Goal: Use online tool/utility: Utilize a website feature to perform a specific function

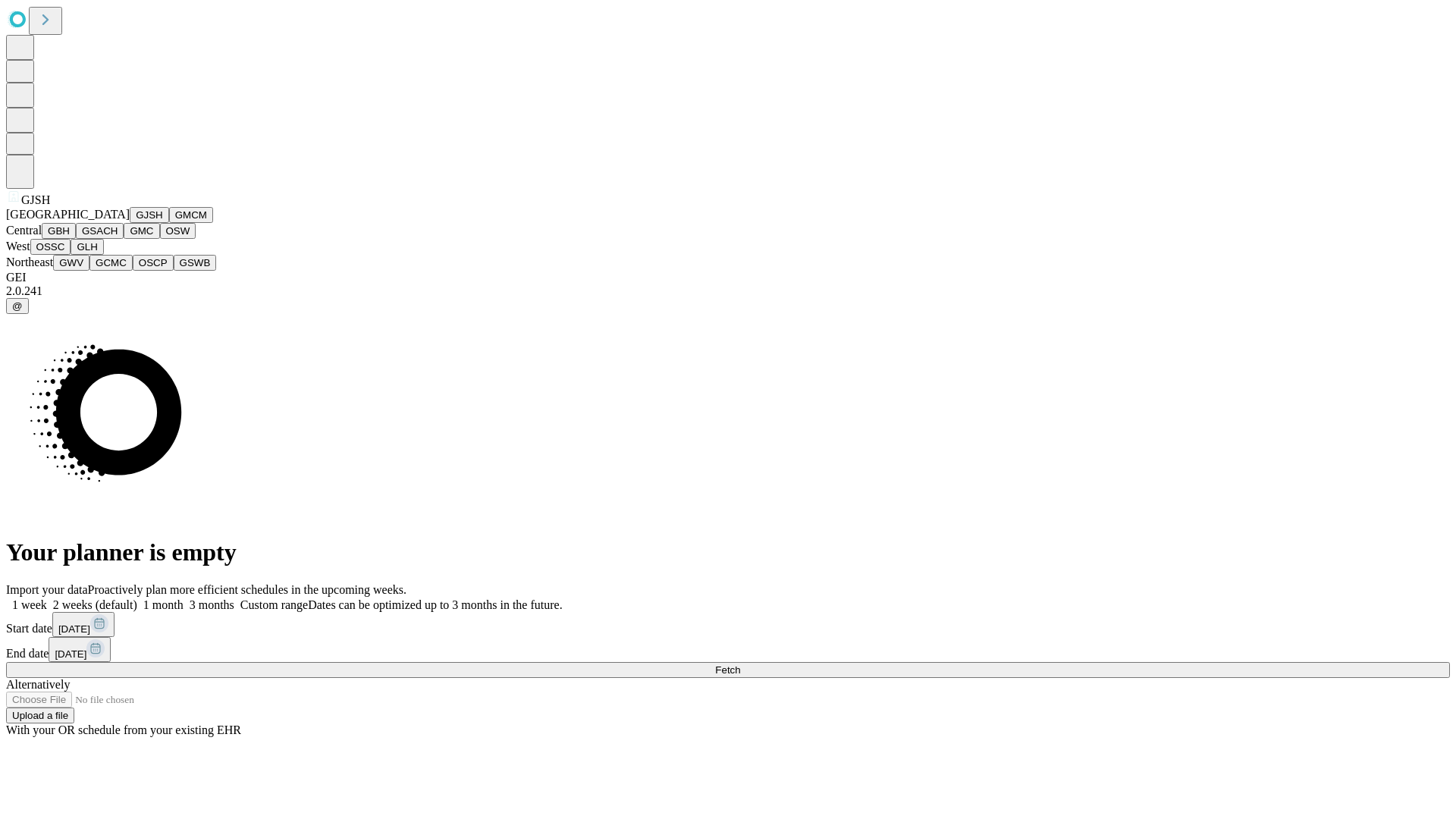
click at [130, 223] on button "GJSH" at bounding box center [149, 214] width 40 height 16
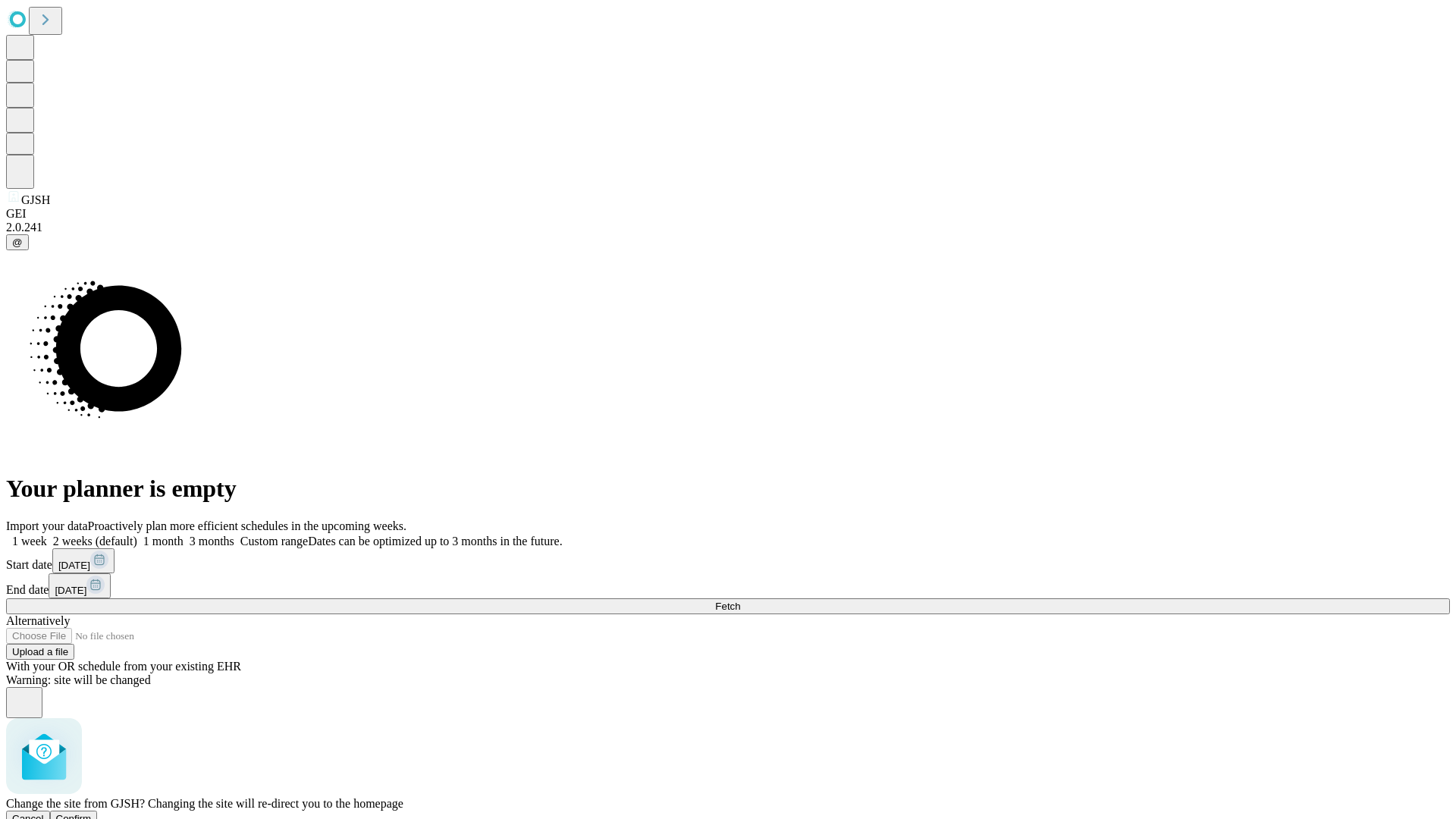
click at [91, 813] on span "Confirm" at bounding box center [74, 818] width 36 height 11
click at [137, 535] on label "2 weeks (default)" at bounding box center [92, 541] width 90 height 13
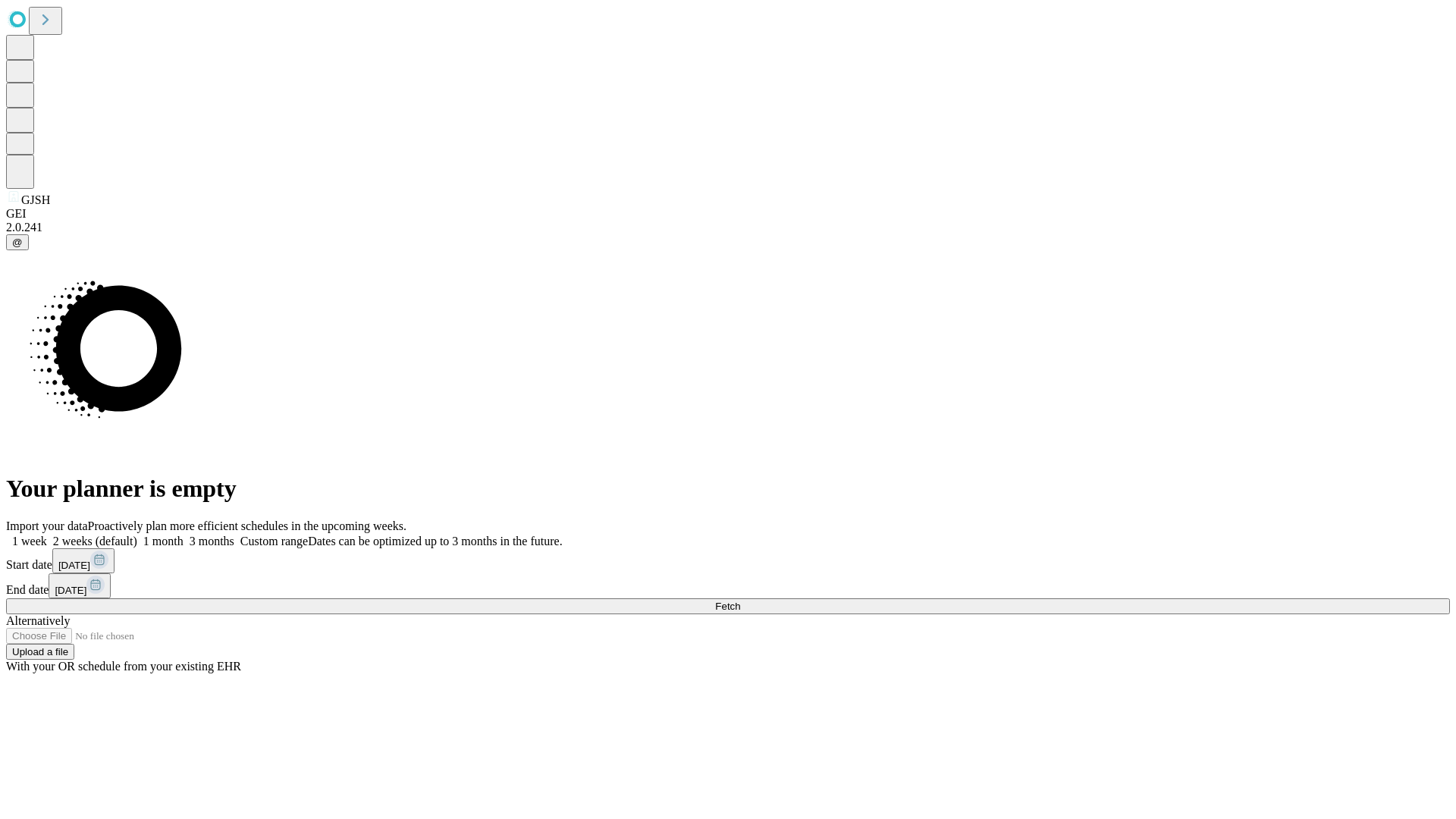
click at [740, 600] on span "Fetch" at bounding box center [727, 606] width 25 height 11
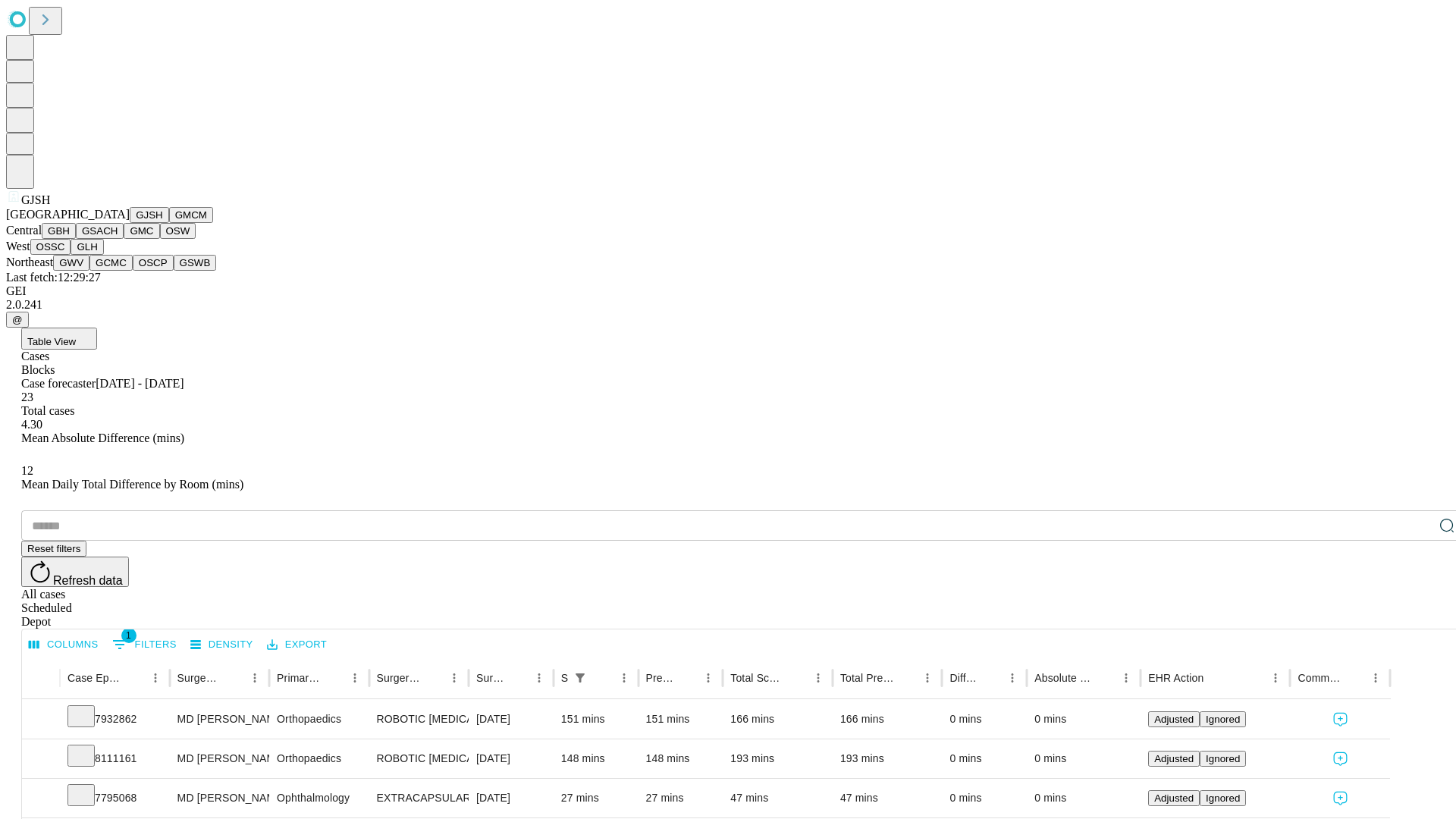
click at [169, 223] on button "GMCM" at bounding box center [191, 214] width 44 height 16
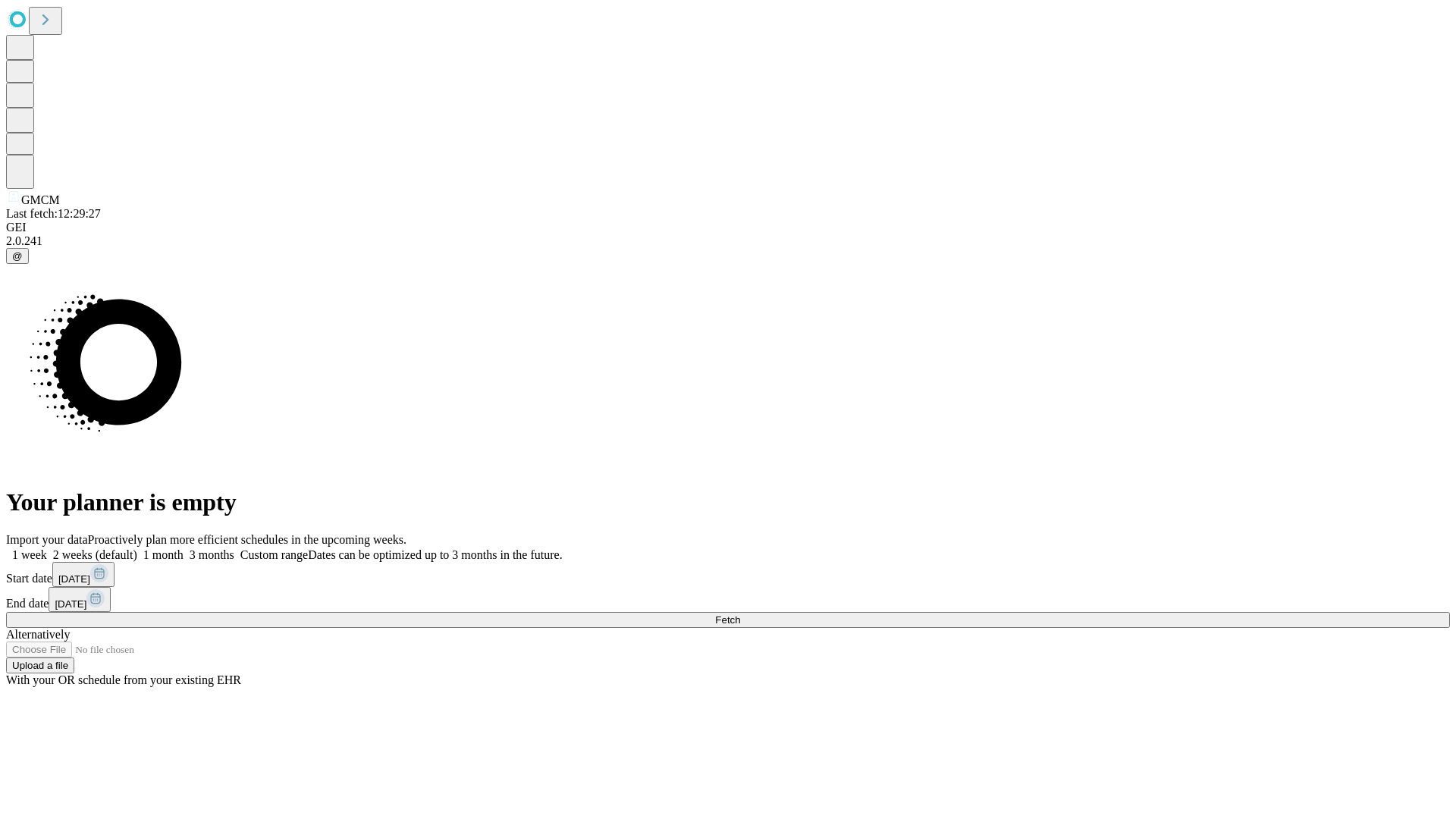
click at [137, 548] on label "2 weeks (default)" at bounding box center [92, 554] width 90 height 13
click at [740, 614] on span "Fetch" at bounding box center [727, 620] width 25 height 11
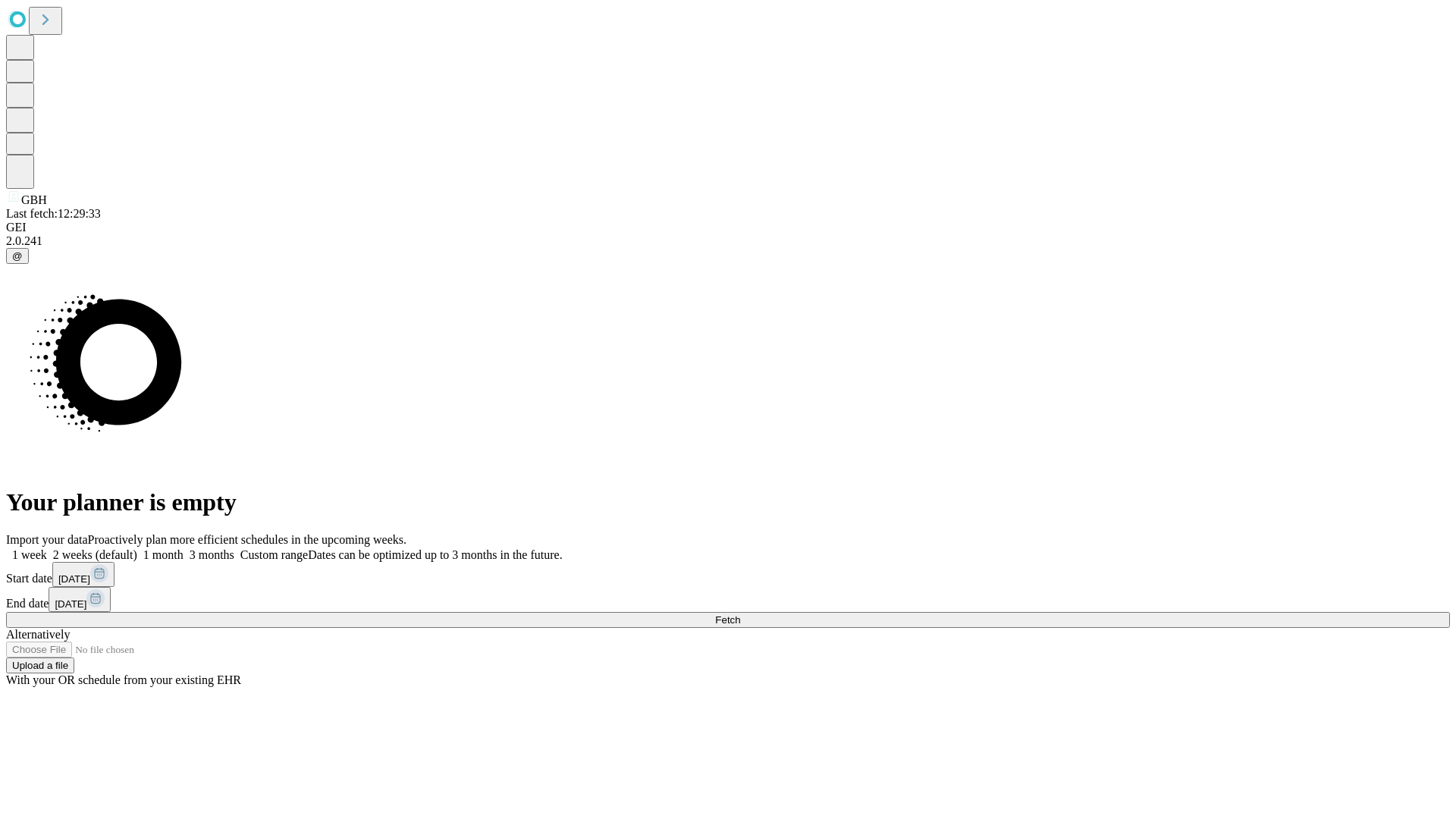
click at [740, 614] on span "Fetch" at bounding box center [727, 620] width 25 height 11
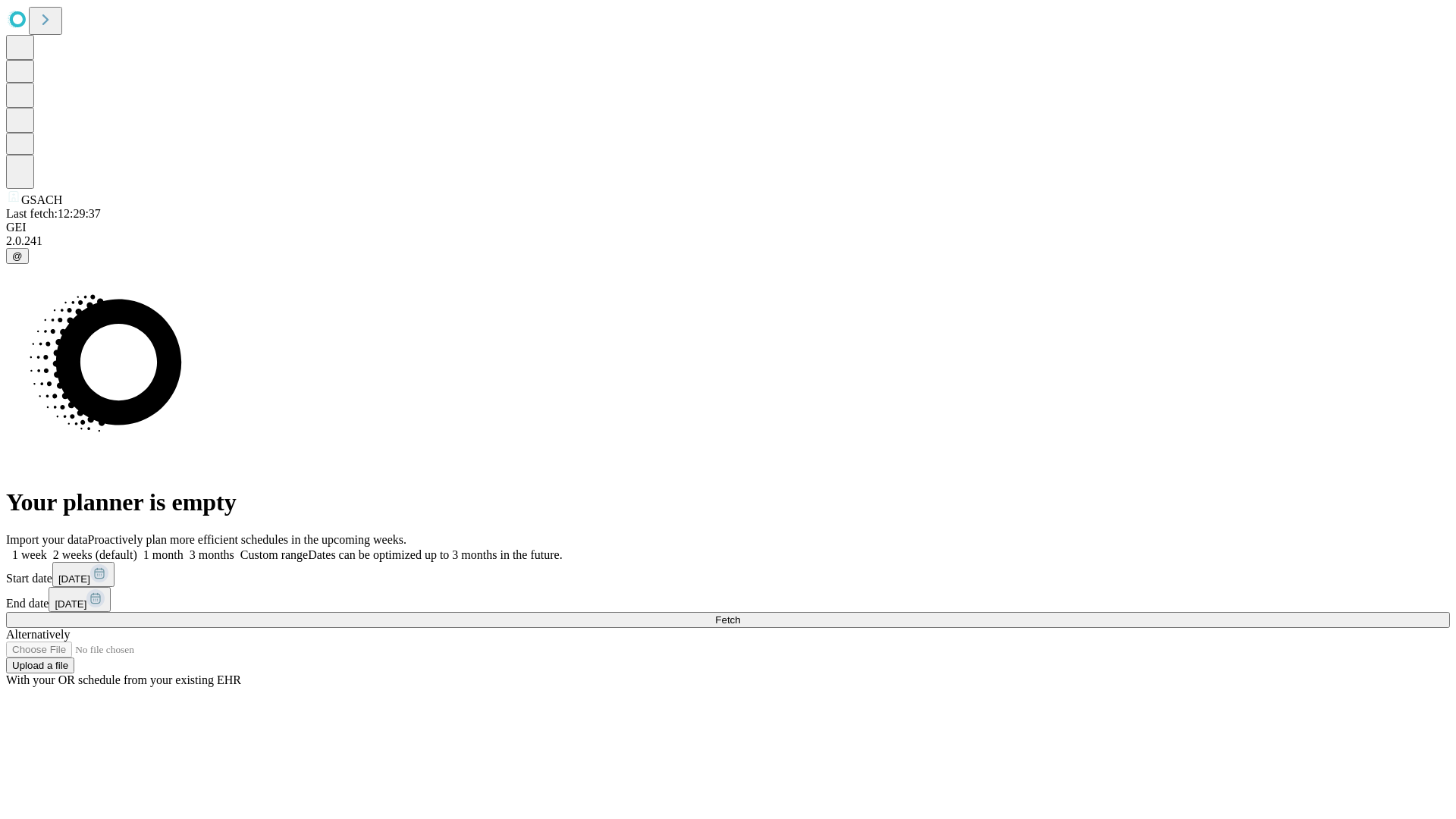
click at [137, 548] on label "2 weeks (default)" at bounding box center [92, 554] width 90 height 13
click at [740, 614] on span "Fetch" at bounding box center [727, 620] width 25 height 11
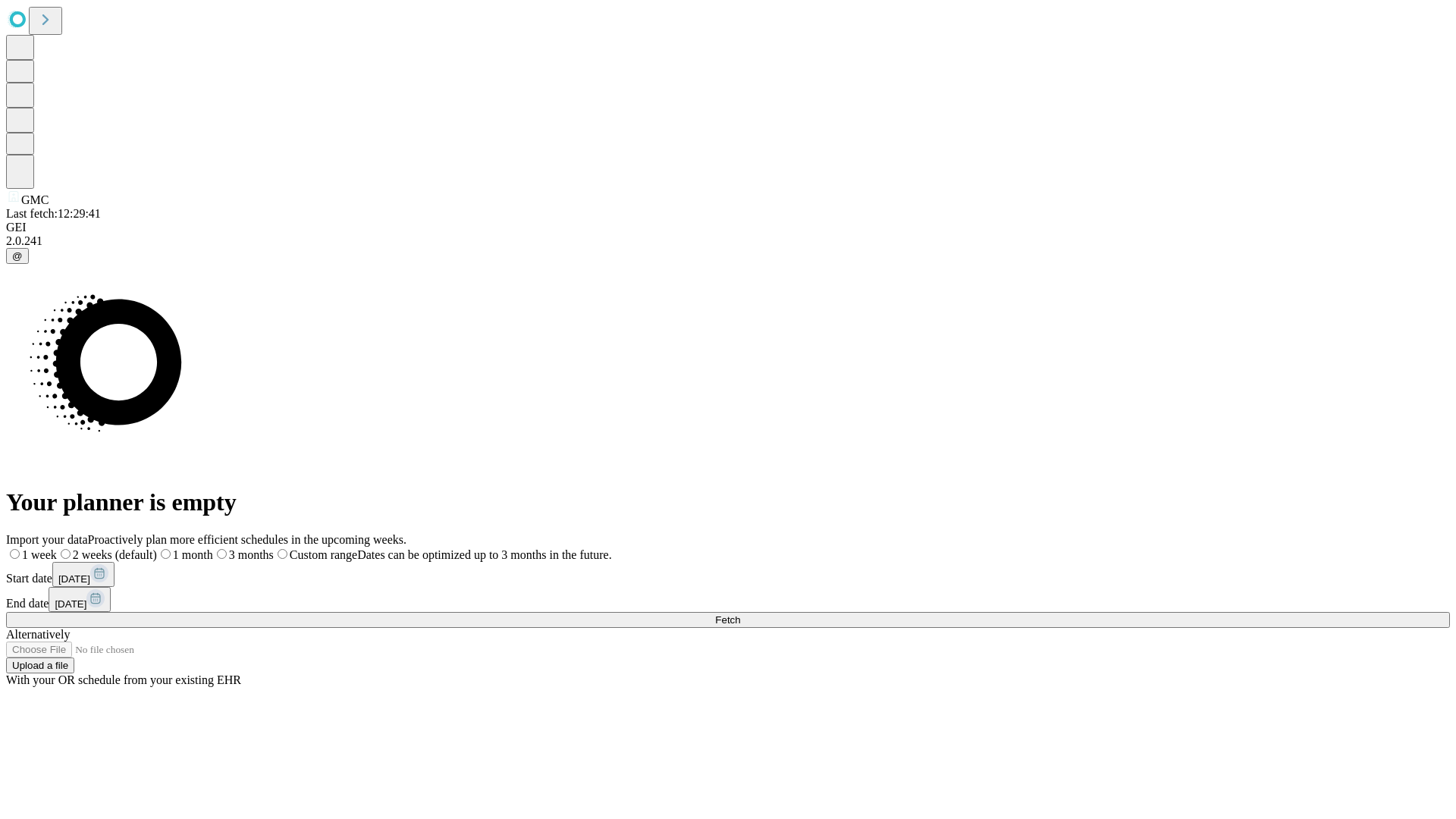
click at [740, 614] on span "Fetch" at bounding box center [727, 620] width 25 height 11
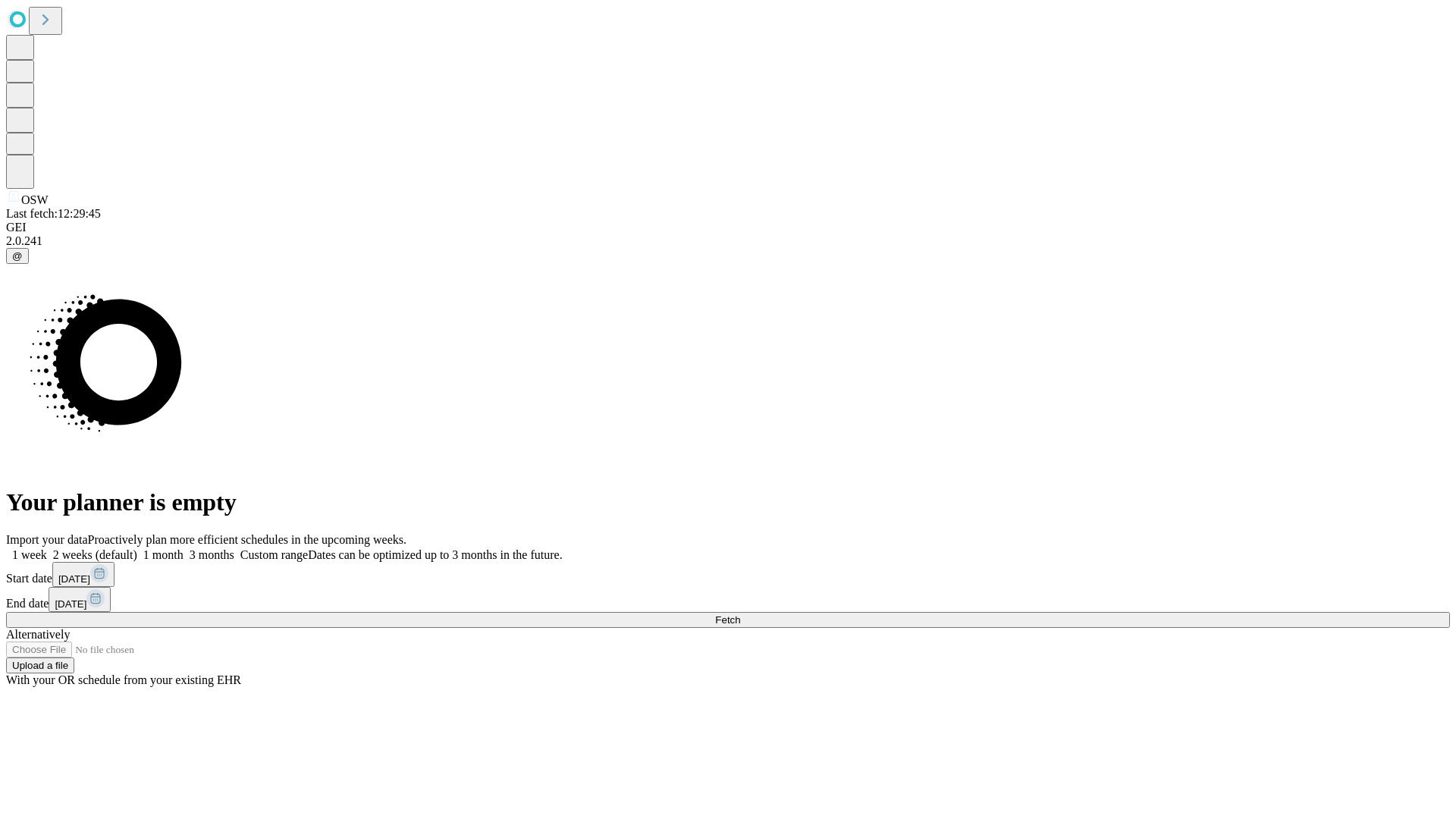
click at [137, 548] on label "2 weeks (default)" at bounding box center [92, 554] width 90 height 13
click at [740, 614] on span "Fetch" at bounding box center [727, 620] width 25 height 11
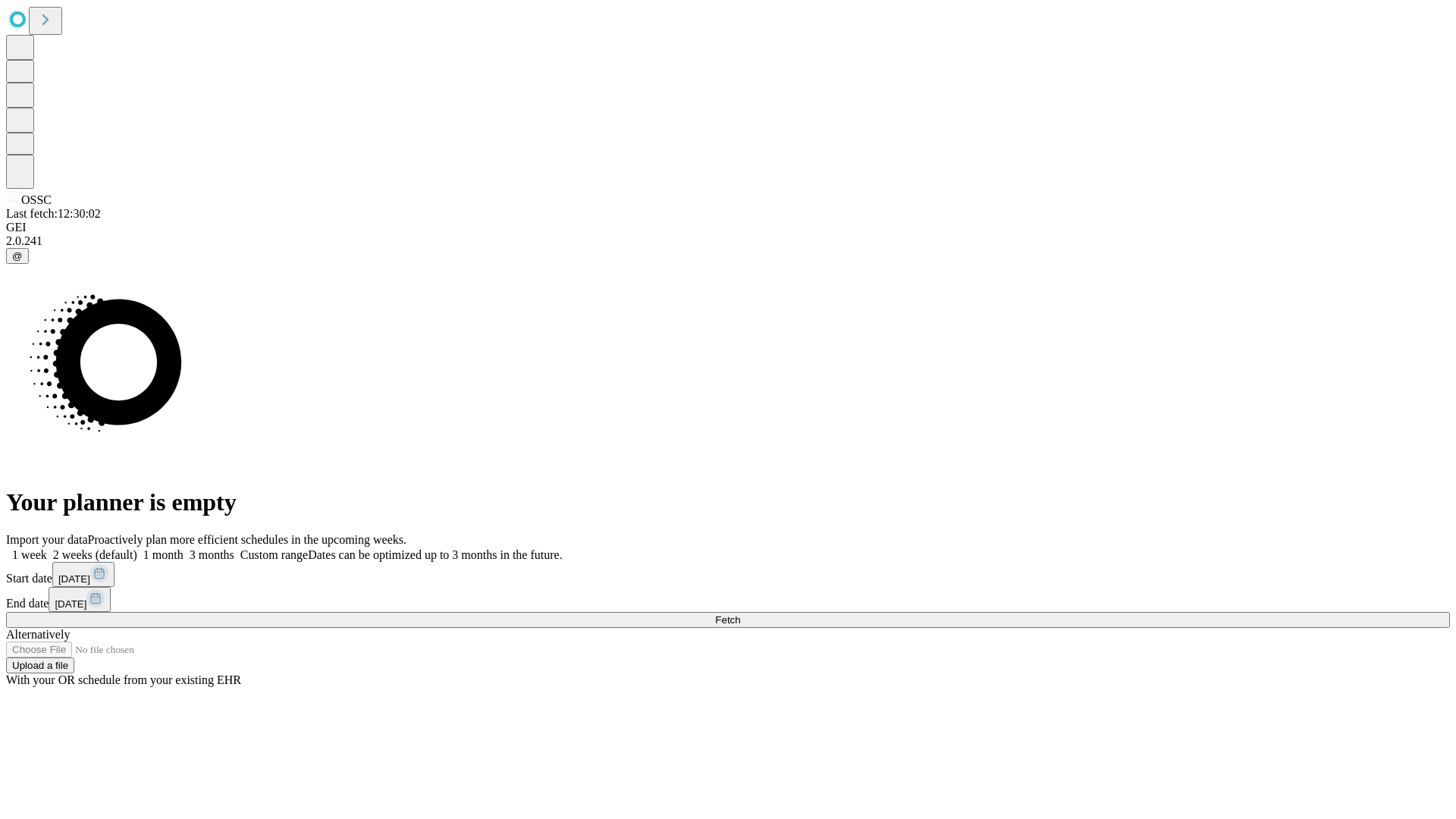
click at [137, 548] on label "2 weeks (default)" at bounding box center [92, 554] width 90 height 13
click at [740, 614] on span "Fetch" at bounding box center [727, 620] width 25 height 11
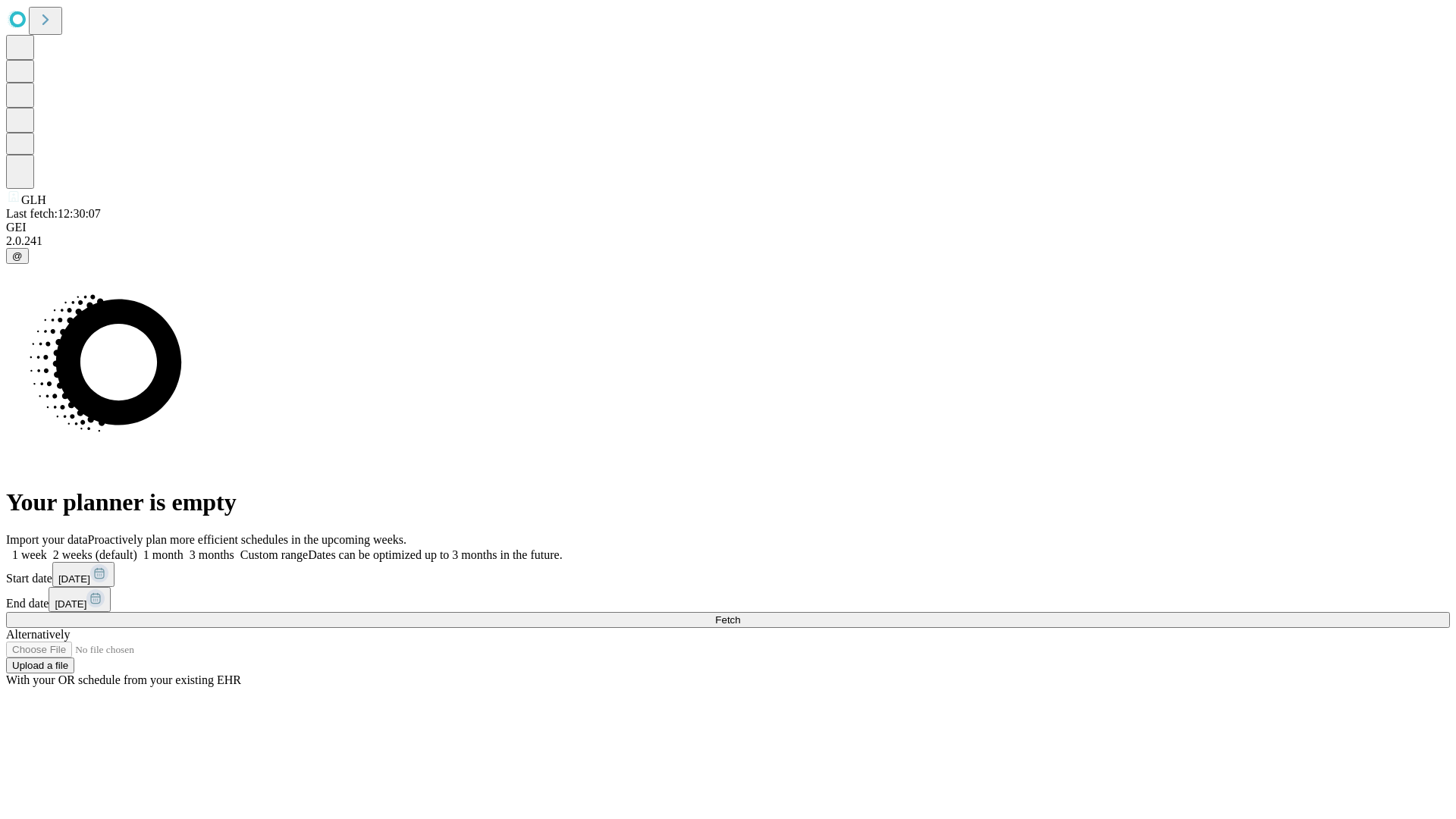
click at [740, 614] on span "Fetch" at bounding box center [727, 620] width 25 height 11
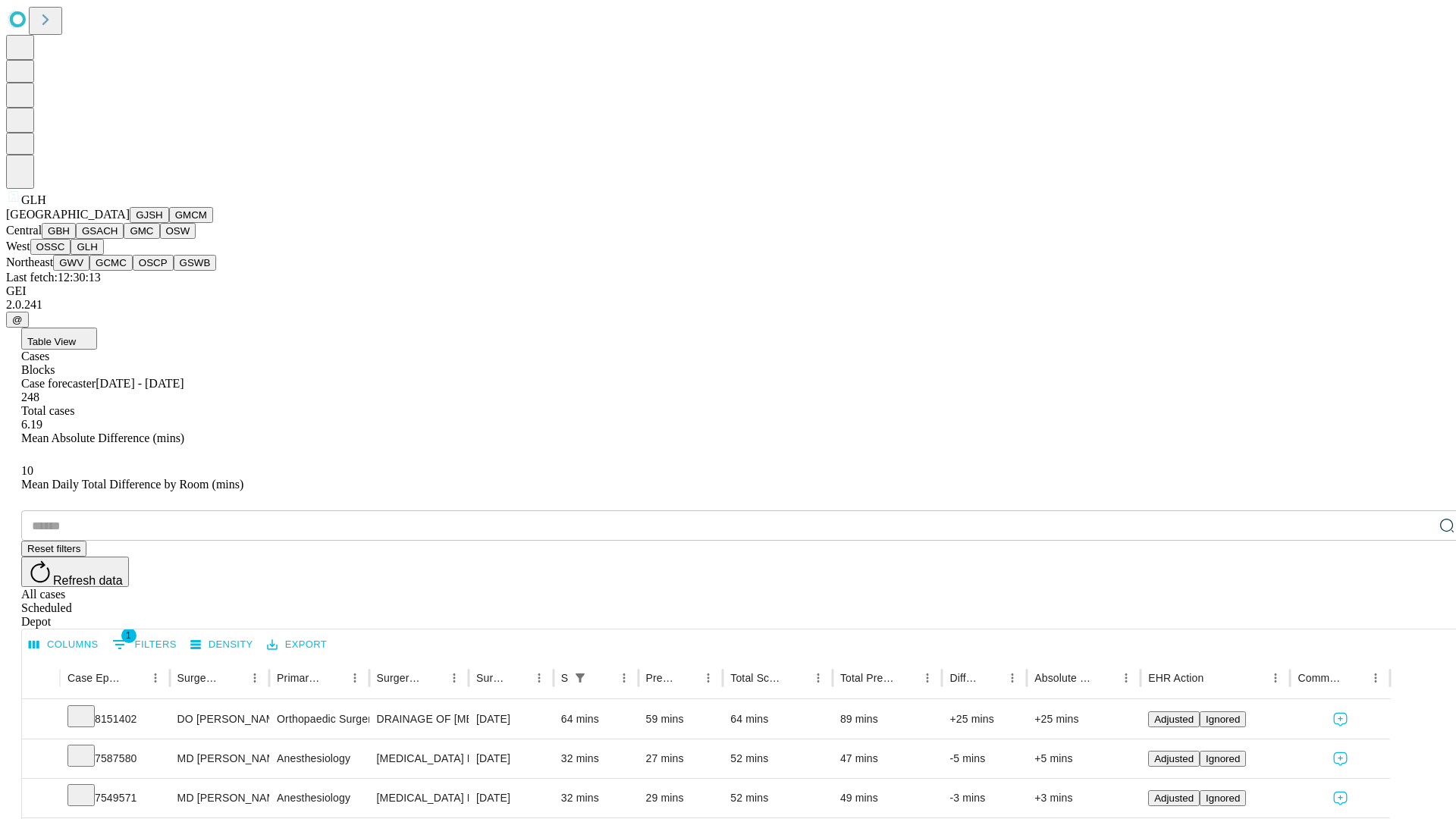
click at [89, 271] on button "GWV" at bounding box center [71, 262] width 36 height 16
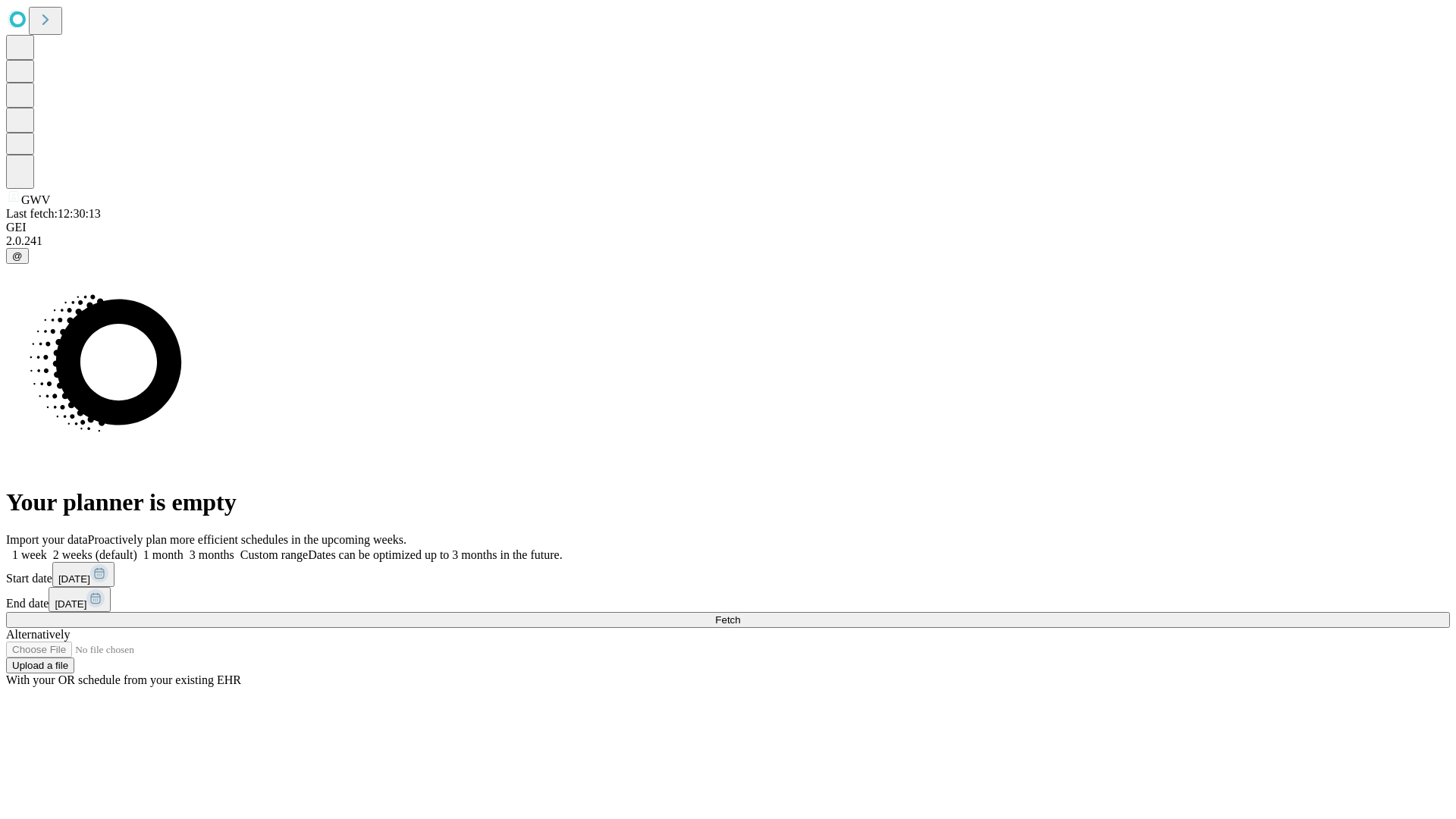
click at [740, 614] on span "Fetch" at bounding box center [727, 620] width 25 height 11
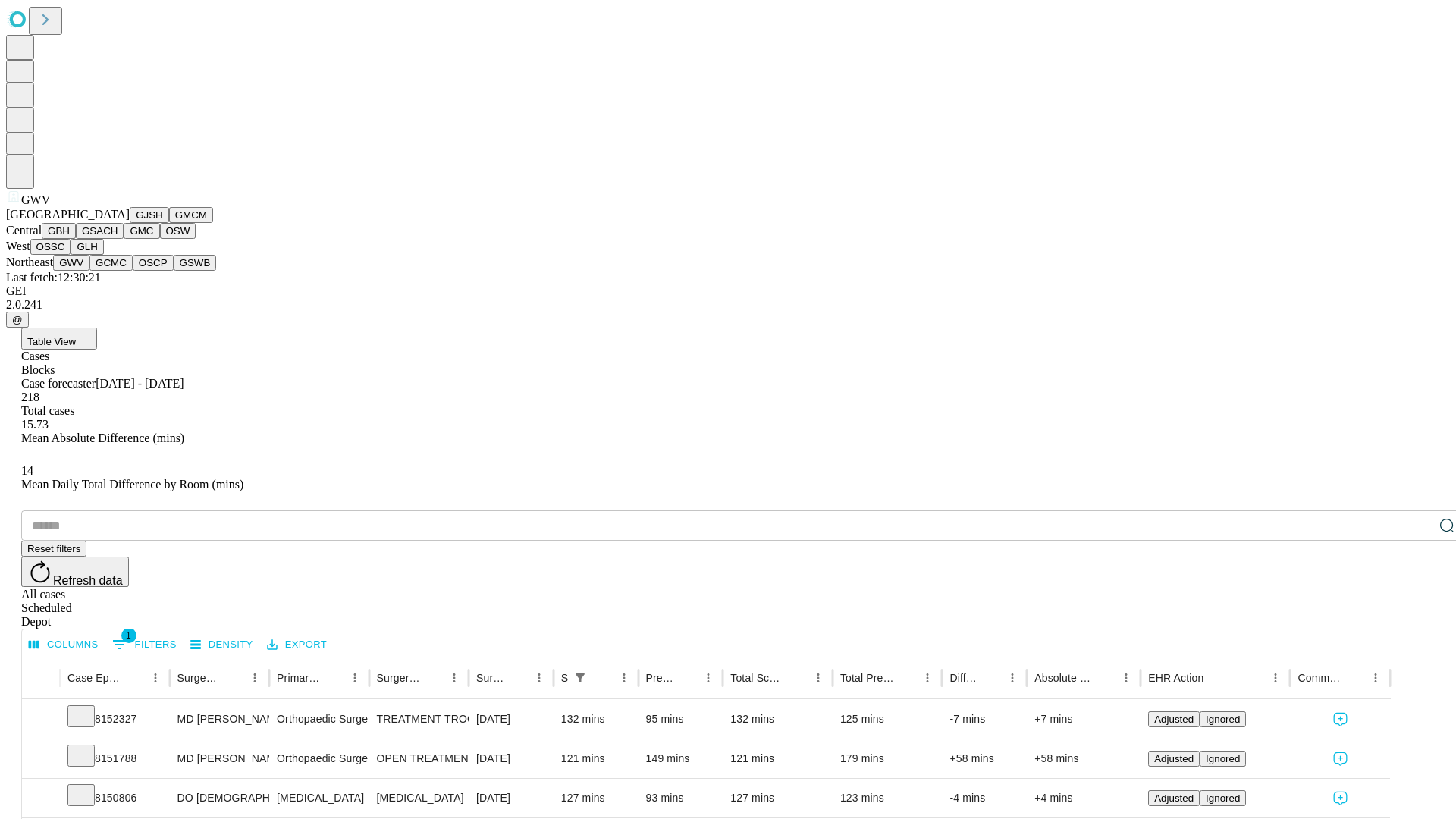
click at [117, 271] on button "GCMC" at bounding box center [111, 262] width 43 height 16
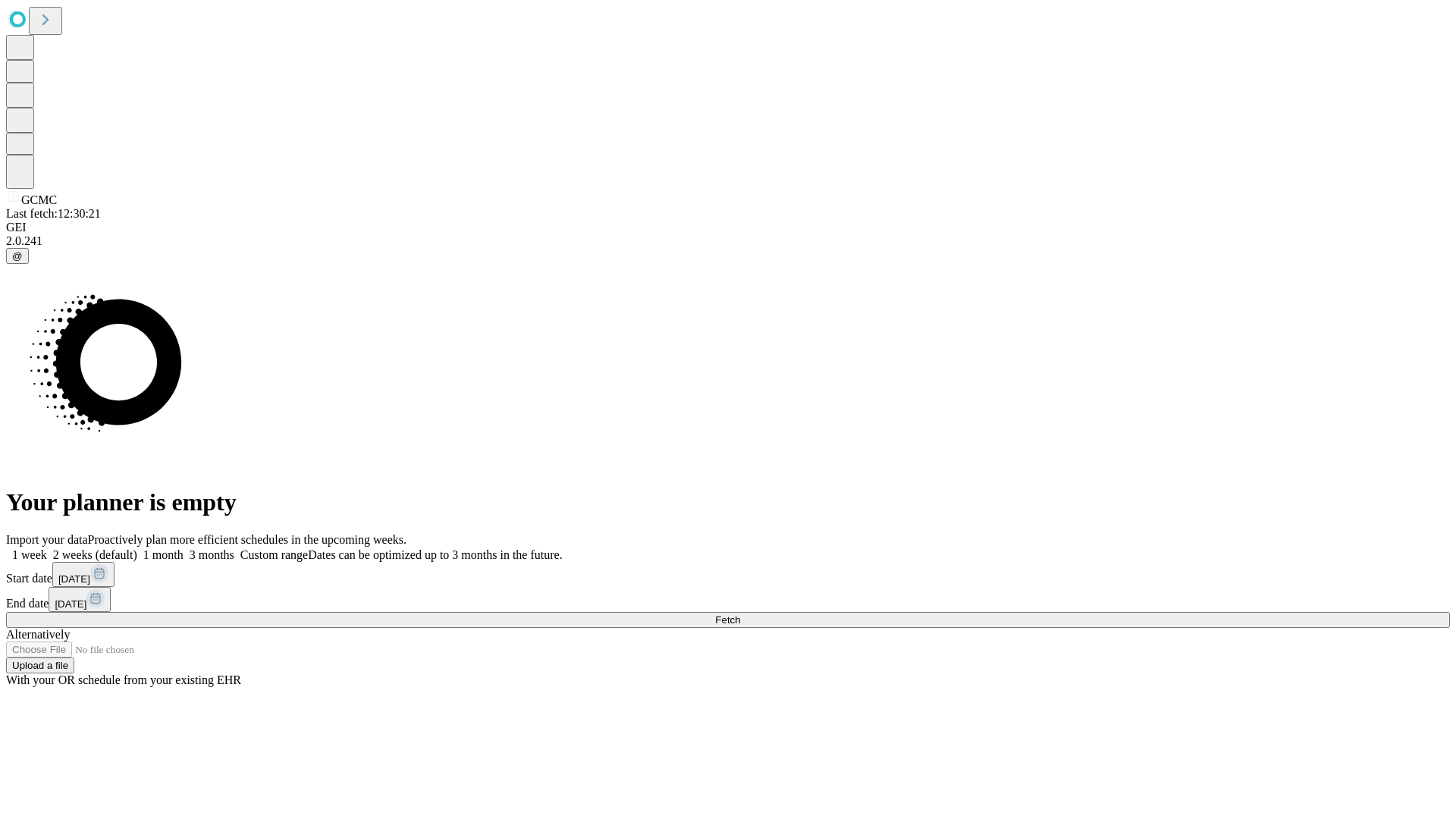
click at [137, 548] on label "2 weeks (default)" at bounding box center [92, 554] width 90 height 13
click at [740, 614] on span "Fetch" at bounding box center [727, 620] width 25 height 11
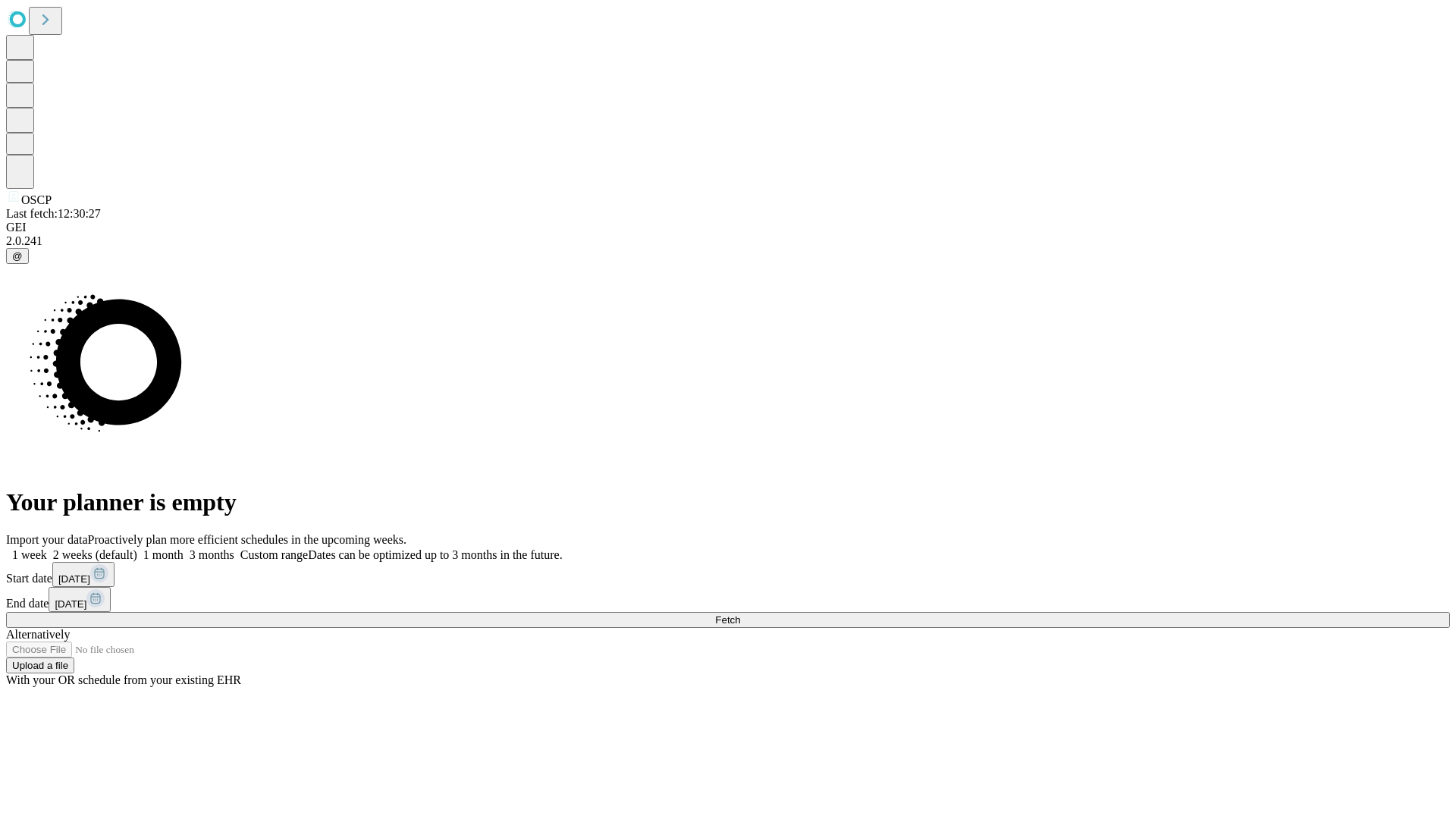
click at [137, 548] on label "2 weeks (default)" at bounding box center [92, 554] width 90 height 13
click at [740, 614] on span "Fetch" at bounding box center [727, 620] width 25 height 11
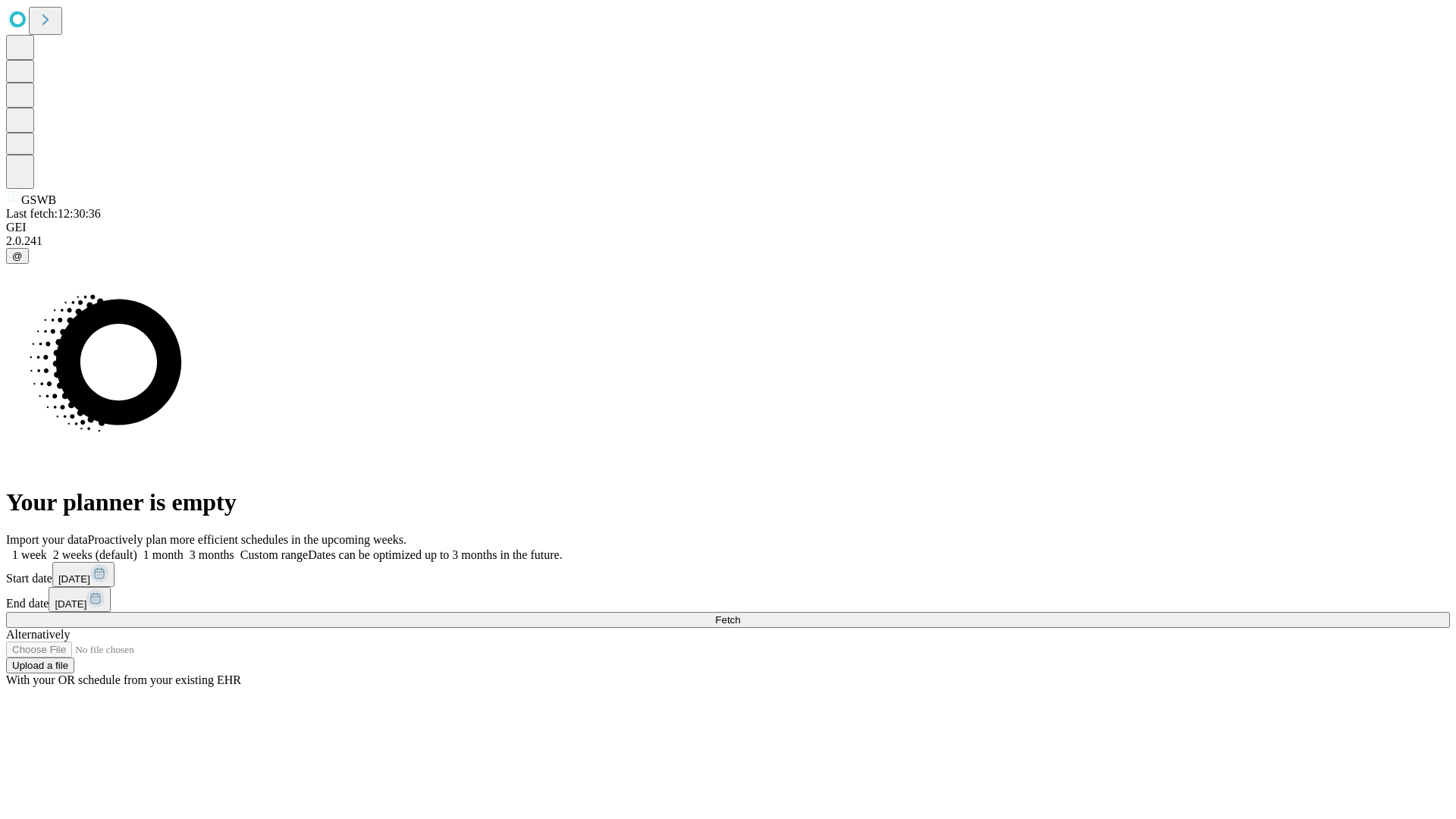
click at [740, 614] on span "Fetch" at bounding box center [727, 620] width 25 height 11
